Goal: Transaction & Acquisition: Subscribe to service/newsletter

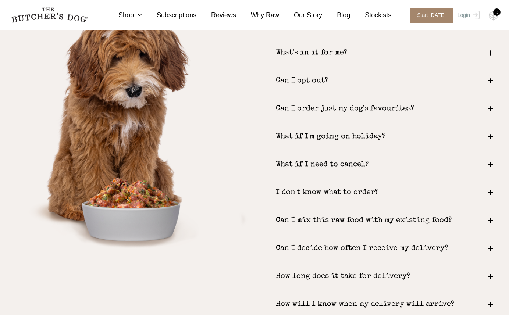
scroll to position [1064, 0]
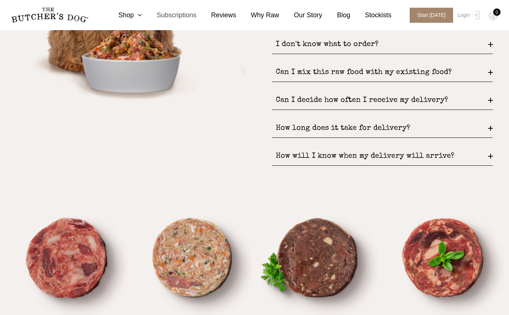
click at [181, 17] on link "Subscriptions" at bounding box center [169, 15] width 54 height 10
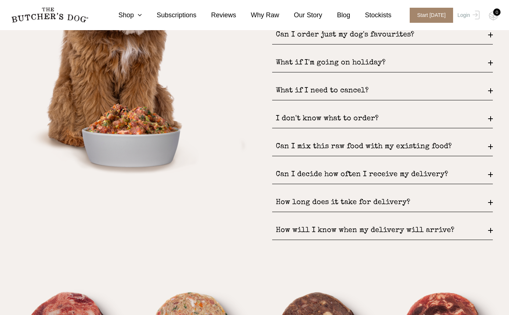
scroll to position [1017, 0]
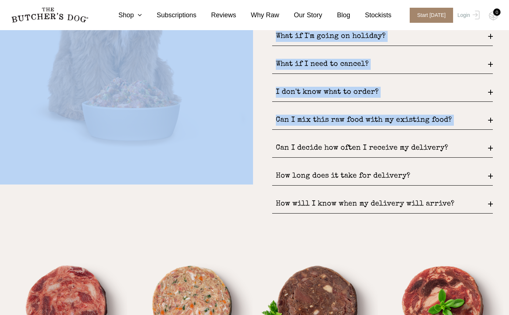
drag, startPoint x: 265, startPoint y: 147, endPoint x: 245, endPoint y: 209, distance: 64.6
click at [245, 209] on div "FREQUENTLY ASKED QUESTIONS What's in it for me? FREE DELIVERY and never pay ful…" at bounding box center [254, 63] width 509 height 319
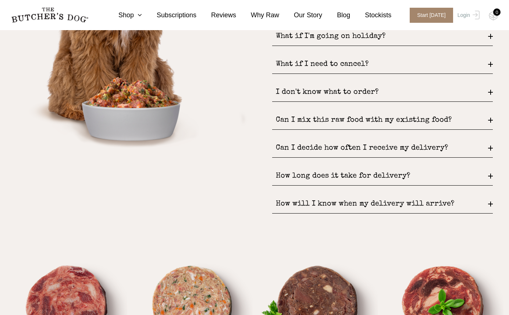
click at [296, 223] on div "FREQUENTLY ASKED QUESTIONS What's in it for me? FREE DELIVERY and never pay ful…" at bounding box center [382, 63] width 221 height 319
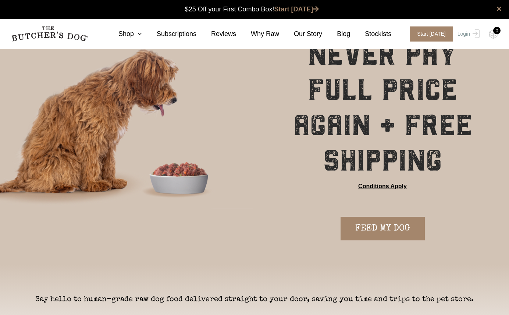
scroll to position [24, 0]
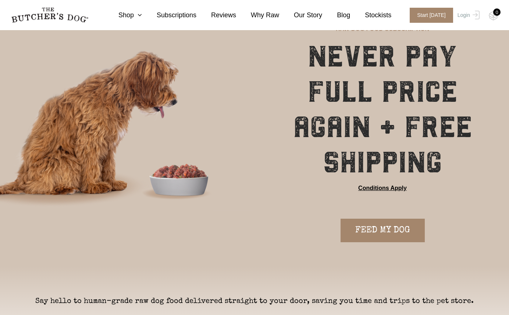
click at [360, 245] on div "RAW DOG FOOD SUBSCRIPTION NEVER PAY FULL PRICE AGAIN + FREE SHIPPING Conditions…" at bounding box center [254, 146] width 509 height 242
click at [365, 233] on link "FEED MY DOG" at bounding box center [383, 231] width 84 height 24
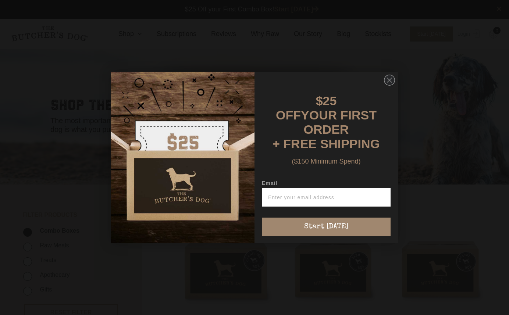
scroll to position [0, 0]
click at [389, 86] on circle "Close dialog" at bounding box center [390, 80] width 11 height 11
